Goal: Task Accomplishment & Management: Use online tool/utility

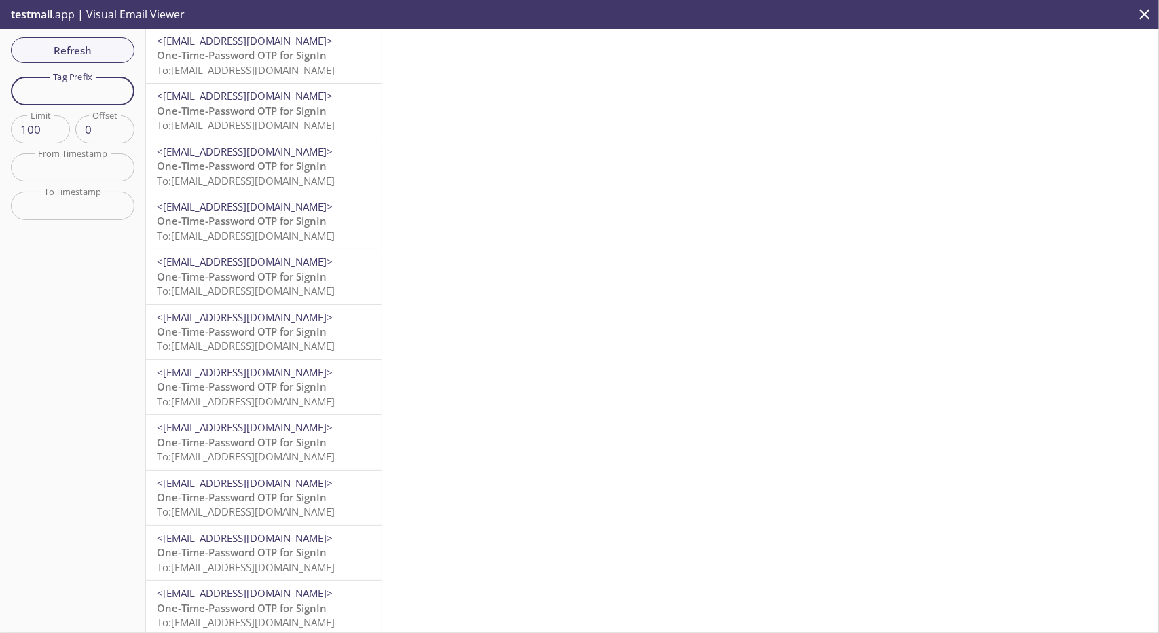
click at [83, 88] on input "text" at bounding box center [73, 91] width 124 height 28
click at [1144, 10] on icon "close" at bounding box center [1145, 14] width 18 height 18
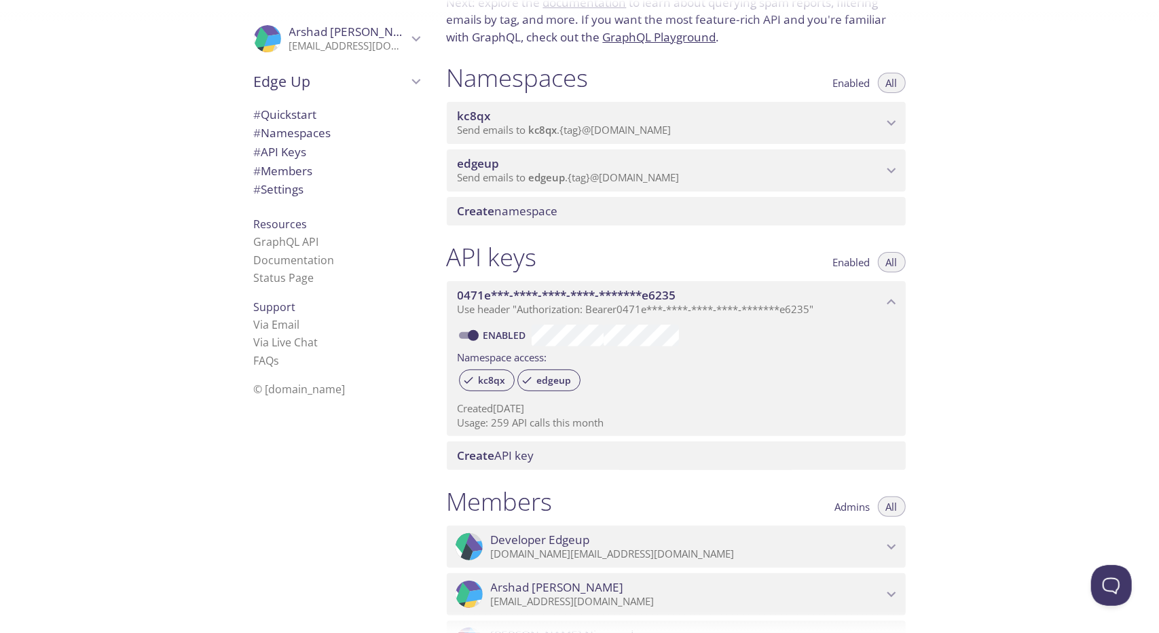
scroll to position [110, 0]
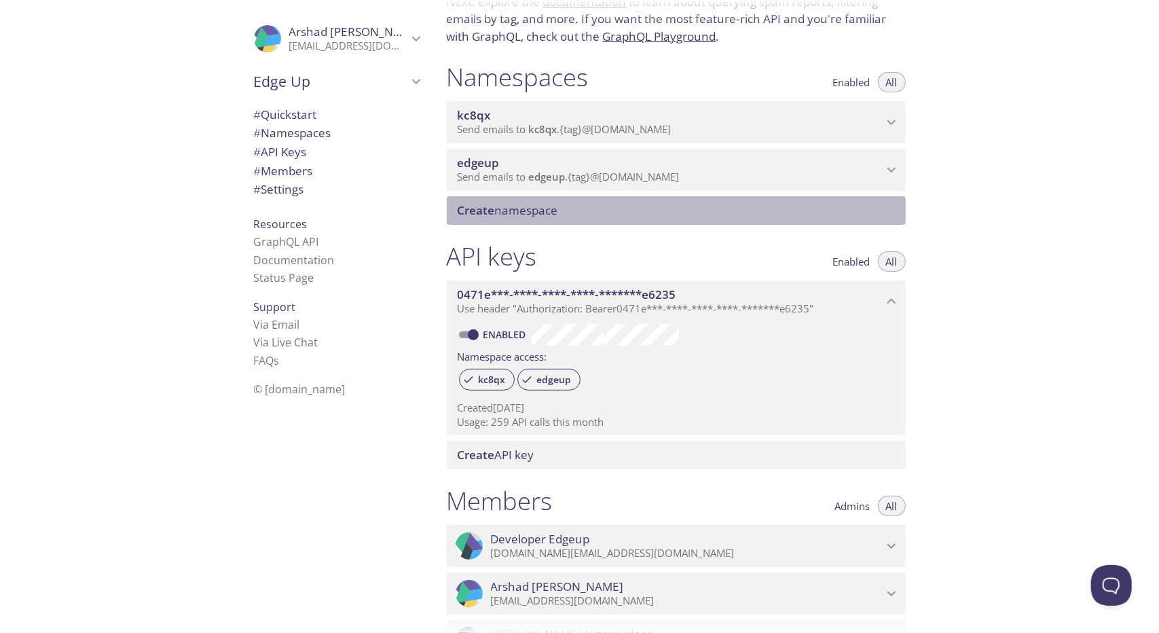
click at [816, 220] on div "Create namespace" at bounding box center [676, 210] width 459 height 29
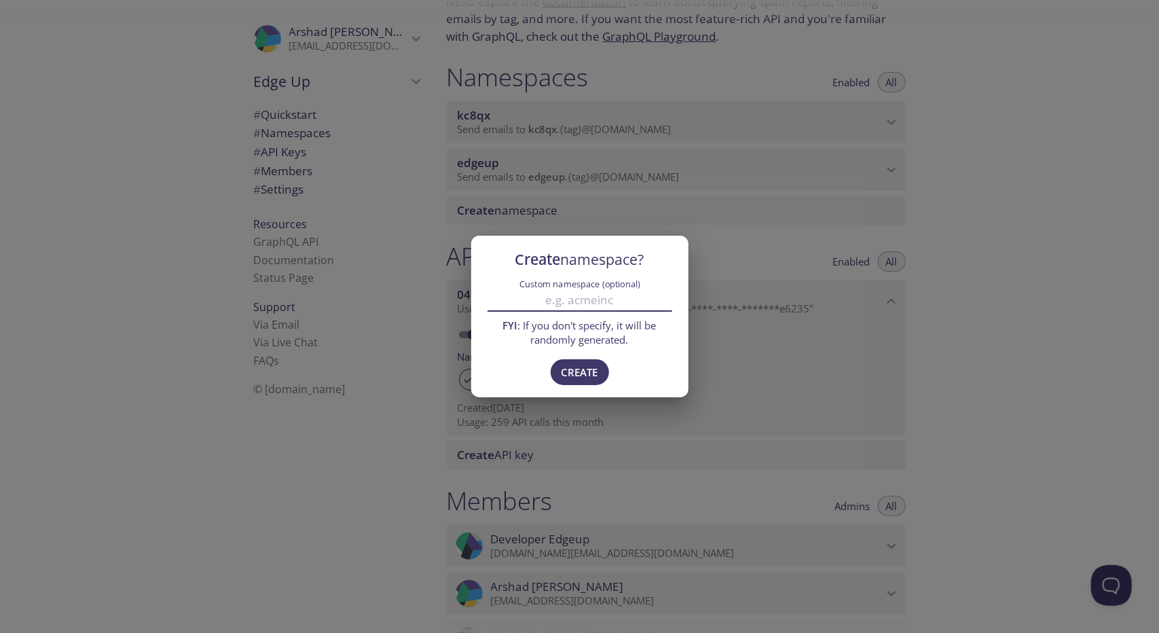
click at [590, 294] on input "Custom namespace (optional)" at bounding box center [579, 300] width 185 height 22
click at [590, 294] on input "v" at bounding box center [579, 300] width 185 height 22
type input "veranda"
click at [582, 366] on span "Create" at bounding box center [579, 372] width 37 height 18
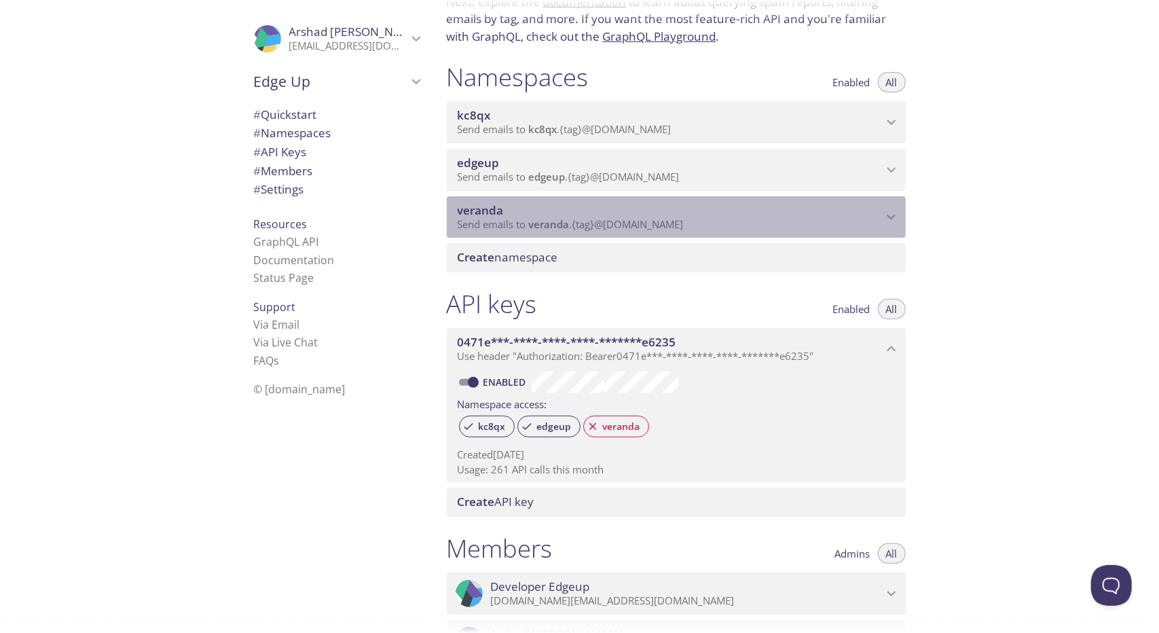
click at [855, 227] on p "Send emails to veranda . {tag} @inbox.testmail.app" at bounding box center [670, 225] width 425 height 14
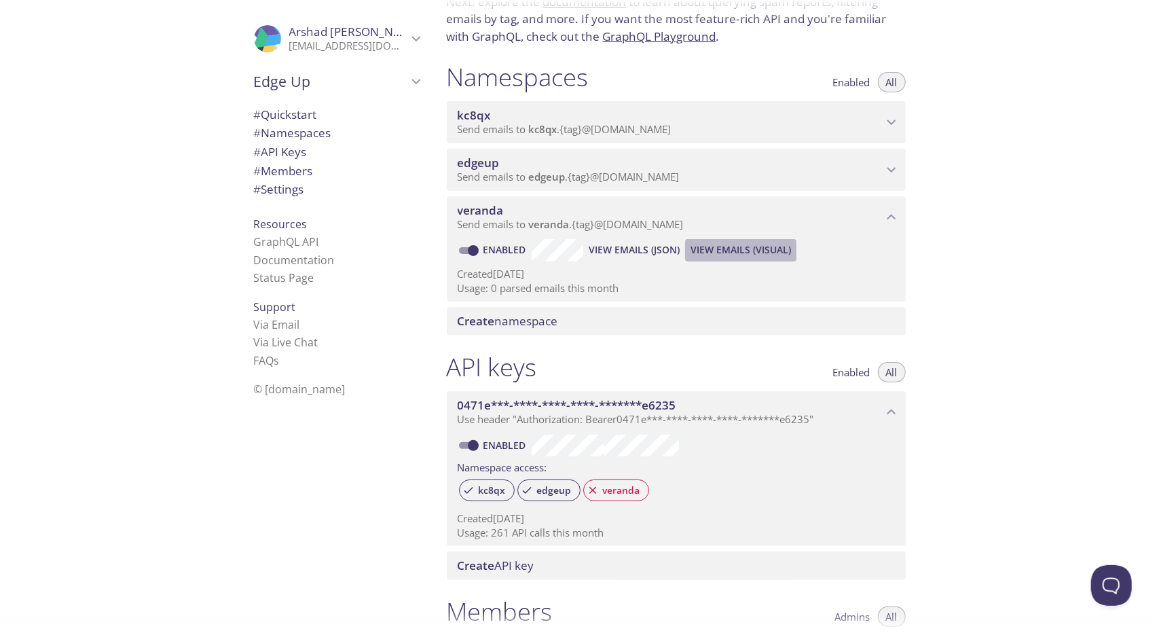
click at [721, 250] on span "View Emails (Visual)" at bounding box center [740, 250] width 100 height 16
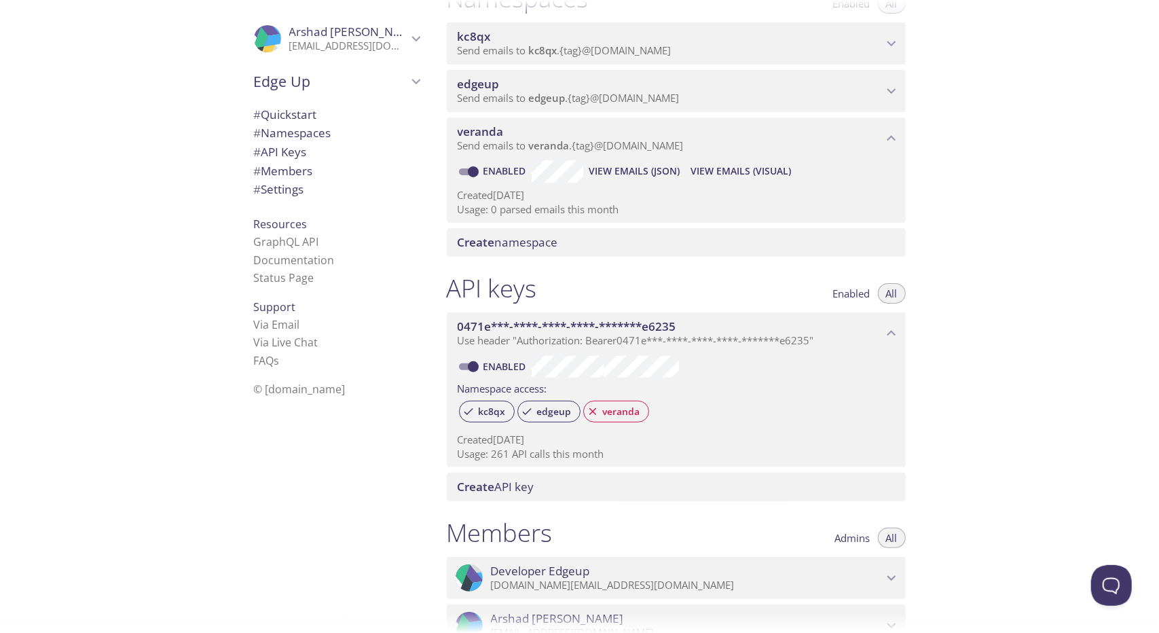
scroll to position [203, 0]
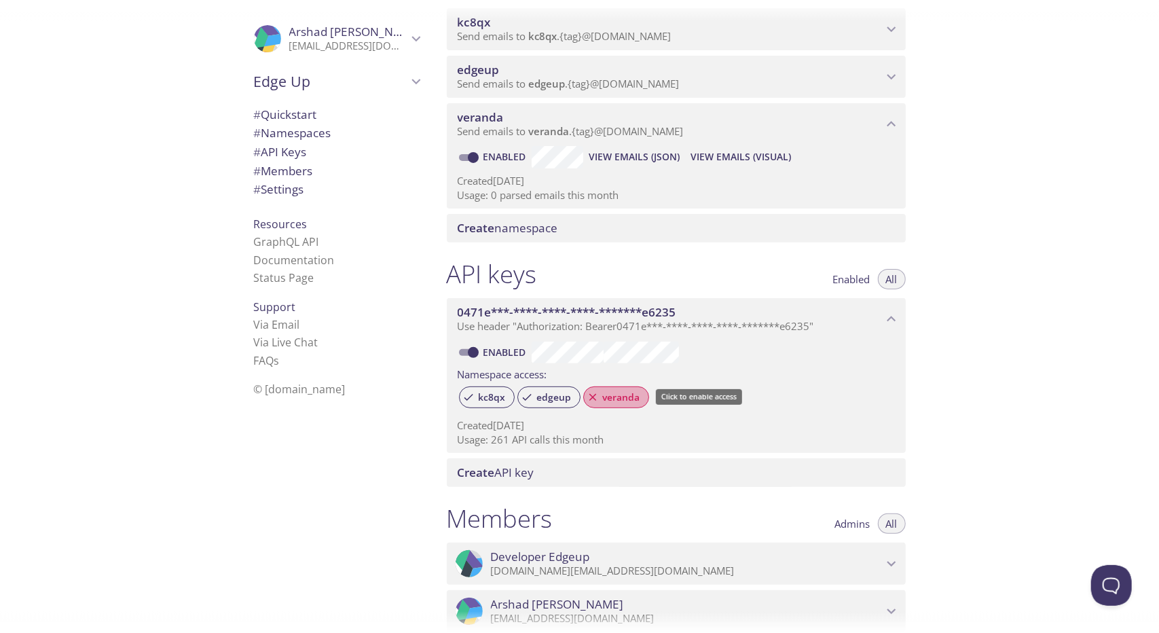
click at [615, 401] on span "veranda" at bounding box center [622, 397] width 54 height 12
click at [739, 161] on span "View Emails (Visual)" at bounding box center [740, 157] width 100 height 16
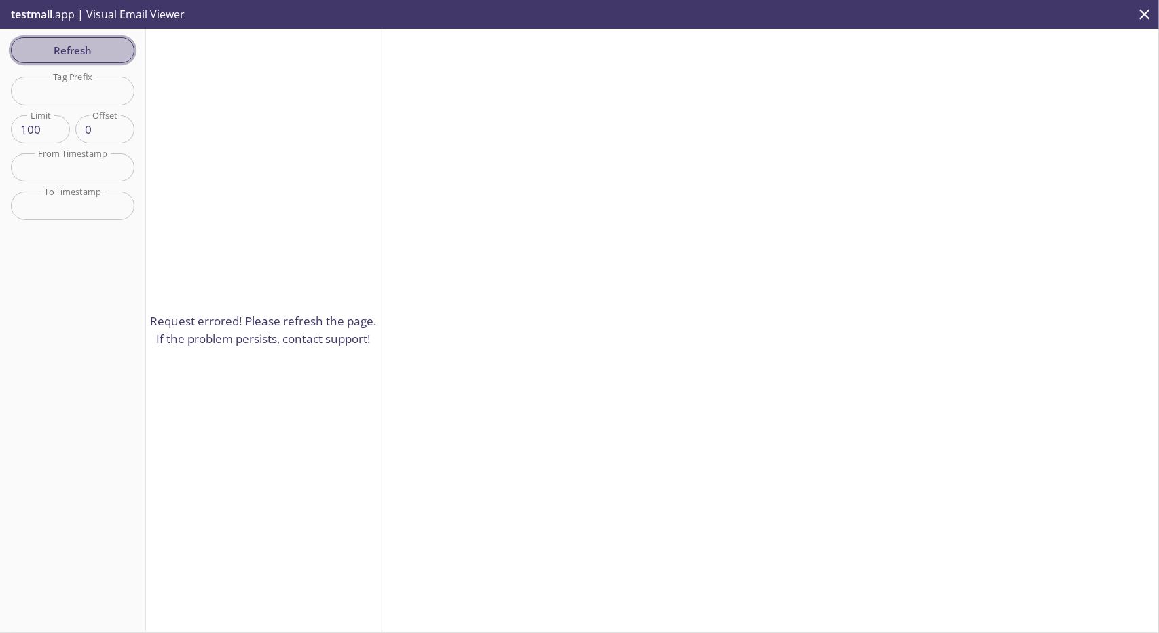
click at [69, 40] on button "Refresh" at bounding box center [73, 50] width 124 height 26
